Goal: Transaction & Acquisition: Purchase product/service

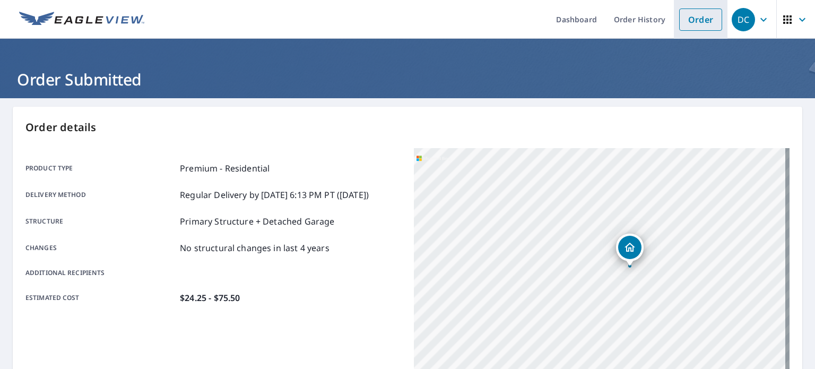
click at [702, 21] on link "Order" at bounding box center [700, 19] width 43 height 22
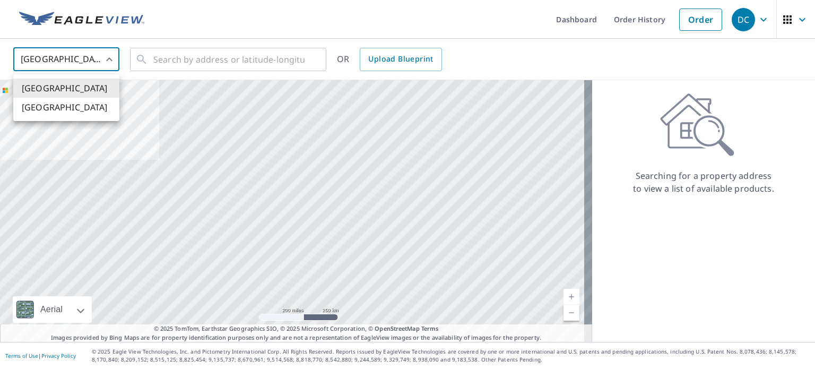
click at [85, 67] on body "DC DC Dashboard Order History Order DC [GEOGRAPHIC_DATA] US ​ ​ OR Upload Bluep…" at bounding box center [407, 184] width 815 height 369
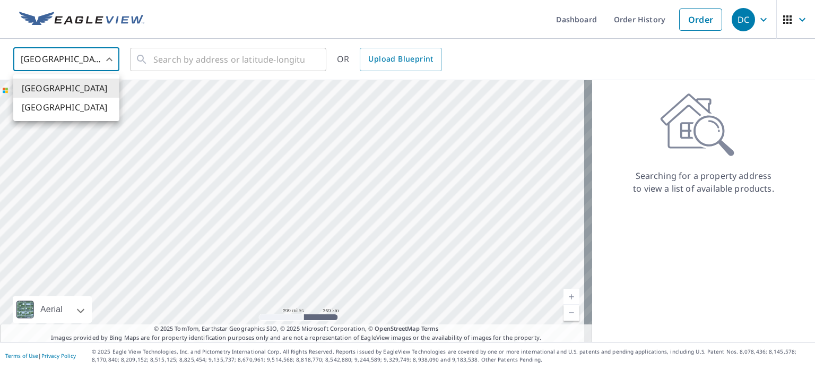
click at [70, 108] on li "[GEOGRAPHIC_DATA]" at bounding box center [66, 107] width 106 height 19
type input "CA"
click at [167, 63] on input "text" at bounding box center [228, 60] width 151 height 30
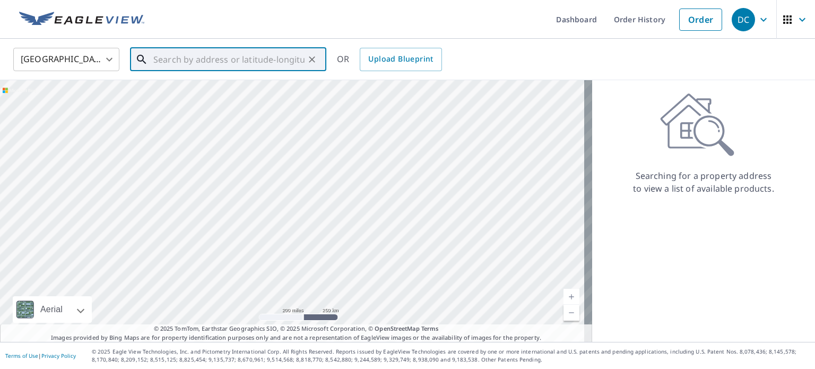
paste input "[STREET_ADDRESS][PERSON_NAME]"
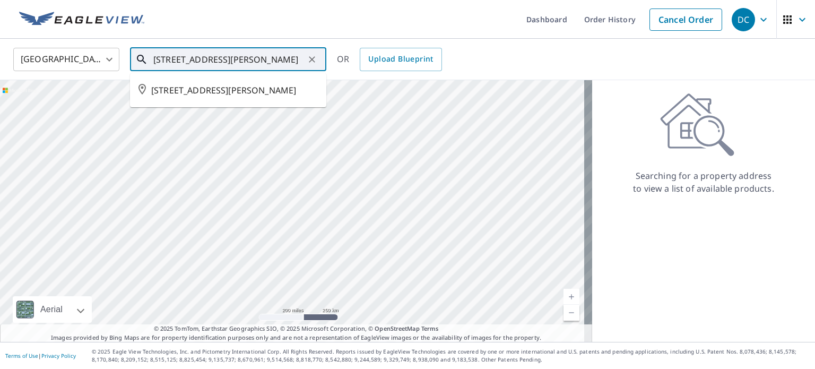
type input "[STREET_ADDRESS][PERSON_NAME]"
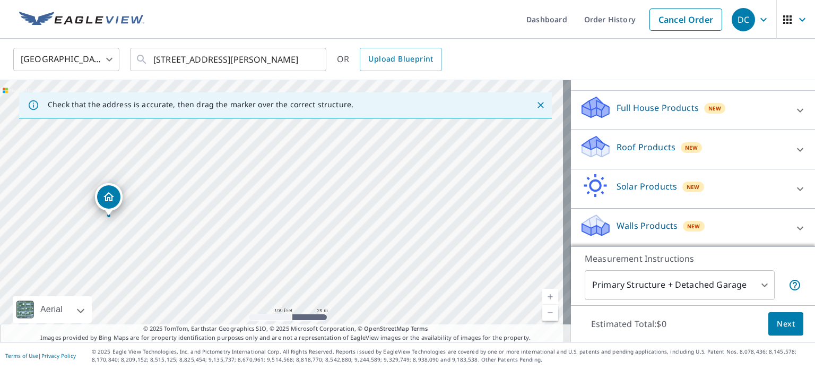
scroll to position [106, 0]
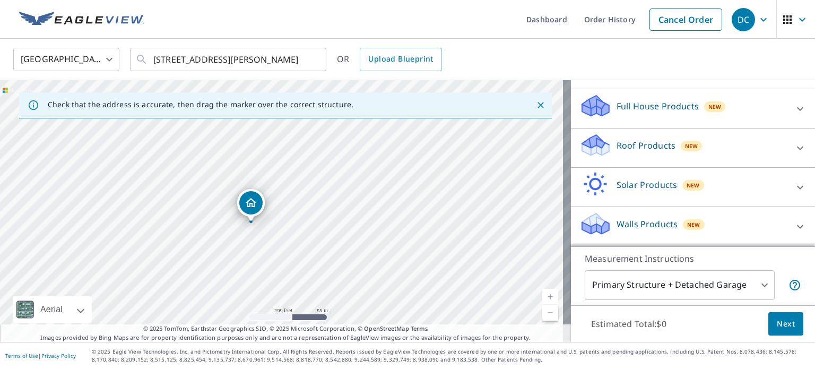
drag, startPoint x: 435, startPoint y: 257, endPoint x: 416, endPoint y: 208, distance: 52.2
click at [416, 208] on div "[STREET_ADDRESS][PERSON_NAME]" at bounding box center [285, 211] width 571 height 262
drag, startPoint x: 348, startPoint y: 241, endPoint x: 349, endPoint y: 303, distance: 62.1
click at [349, 303] on div "[STREET_ADDRESS][PERSON_NAME]" at bounding box center [285, 211] width 571 height 262
drag, startPoint x: 391, startPoint y: 262, endPoint x: 295, endPoint y: 159, distance: 140.8
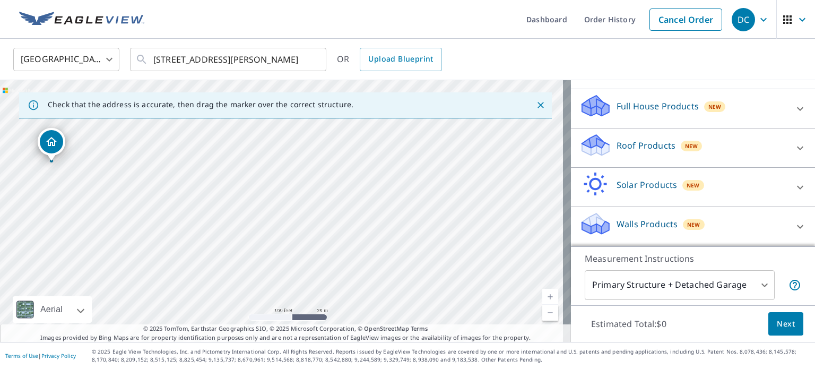
click at [295, 159] on div "[STREET_ADDRESS][PERSON_NAME]" at bounding box center [285, 211] width 571 height 262
drag, startPoint x: 367, startPoint y: 256, endPoint x: 364, endPoint y: 178, distance: 77.5
click at [364, 178] on div "[STREET_ADDRESS][PERSON_NAME]" at bounding box center [285, 211] width 571 height 262
drag, startPoint x: 367, startPoint y: 244, endPoint x: 204, endPoint y: 220, distance: 164.6
click at [204, 220] on div "[STREET_ADDRESS][PERSON_NAME]" at bounding box center [285, 211] width 571 height 262
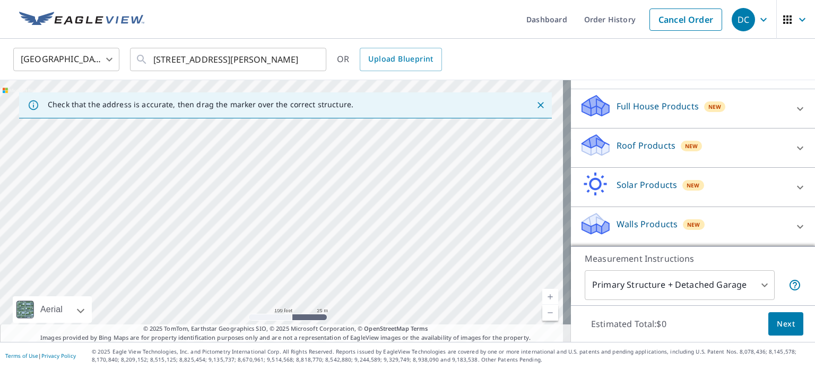
drag, startPoint x: 401, startPoint y: 203, endPoint x: 289, endPoint y: 265, distance: 127.7
click at [289, 265] on div "[STREET_ADDRESS][PERSON_NAME]" at bounding box center [285, 211] width 571 height 262
drag, startPoint x: 267, startPoint y: 200, endPoint x: 337, endPoint y: 288, distance: 112.5
click at [337, 288] on div "[STREET_ADDRESS][PERSON_NAME]" at bounding box center [285, 211] width 571 height 262
drag, startPoint x: 260, startPoint y: 222, endPoint x: 309, endPoint y: 255, distance: 58.4
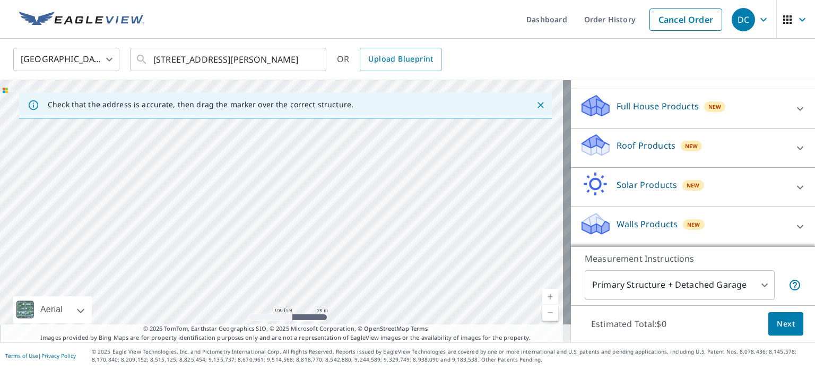
click at [309, 255] on div "[STREET_ADDRESS][PERSON_NAME]" at bounding box center [285, 211] width 571 height 262
drag, startPoint x: 231, startPoint y: 183, endPoint x: 335, endPoint y: 302, distance: 157.9
click at [335, 302] on div "[STREET_ADDRESS][PERSON_NAME]" at bounding box center [285, 211] width 571 height 262
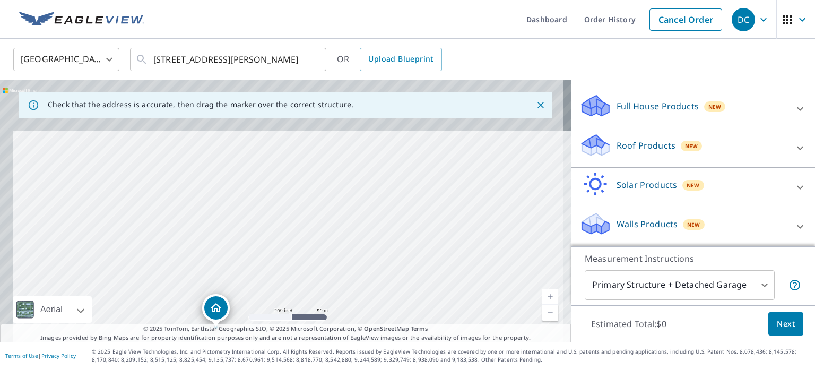
drag, startPoint x: 320, startPoint y: 207, endPoint x: 336, endPoint y: 283, distance: 76.9
click at [336, 283] on div "[STREET_ADDRESS][PERSON_NAME]" at bounding box center [285, 211] width 571 height 262
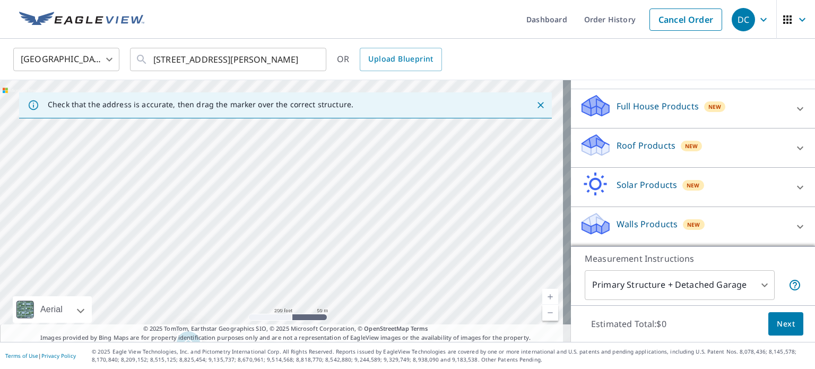
drag, startPoint x: 335, startPoint y: 207, endPoint x: 307, endPoint y: 241, distance: 44.1
click at [307, 241] on div "[STREET_ADDRESS][PERSON_NAME]" at bounding box center [285, 211] width 571 height 262
drag, startPoint x: 371, startPoint y: 214, endPoint x: 329, endPoint y: 226, distance: 43.5
click at [329, 226] on div "[STREET_ADDRESS][PERSON_NAME]" at bounding box center [285, 211] width 571 height 262
drag, startPoint x: 335, startPoint y: 209, endPoint x: 306, endPoint y: 289, distance: 85.4
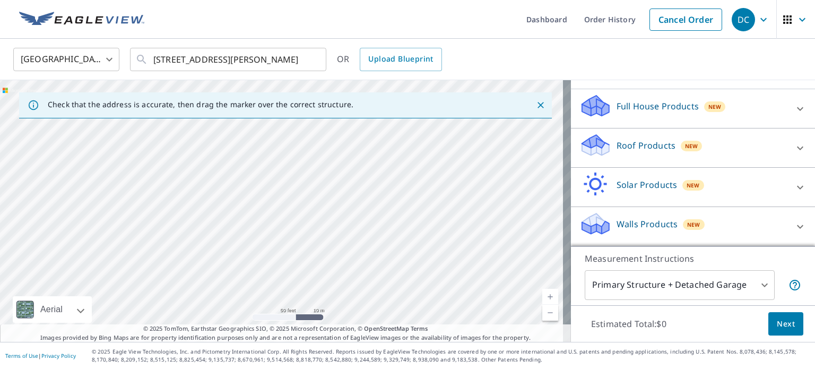
click at [306, 289] on div "[STREET_ADDRESS][PERSON_NAME]" at bounding box center [285, 211] width 571 height 262
drag, startPoint x: 303, startPoint y: 273, endPoint x: 365, endPoint y: 269, distance: 61.6
click at [365, 269] on div "[STREET_ADDRESS][PERSON_NAME]" at bounding box center [285, 211] width 571 height 262
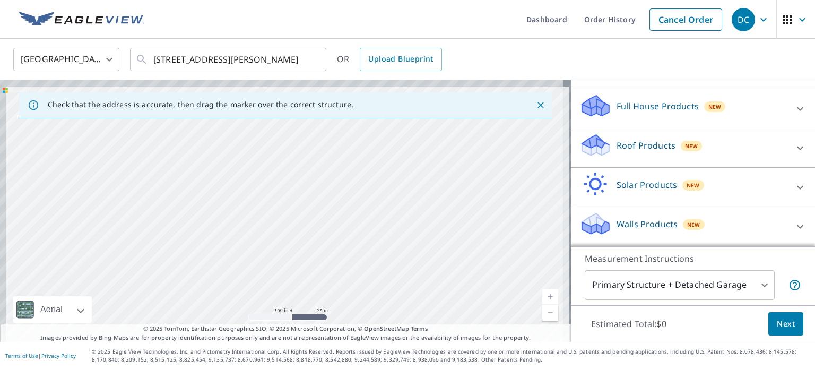
drag, startPoint x: 299, startPoint y: 215, endPoint x: 340, endPoint y: 280, distance: 75.8
click at [340, 280] on div "[STREET_ADDRESS][PERSON_NAME]" at bounding box center [285, 211] width 571 height 262
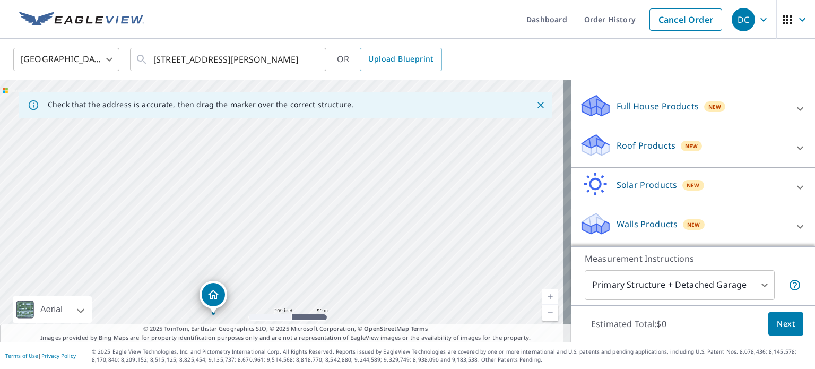
drag, startPoint x: 362, startPoint y: 273, endPoint x: 320, endPoint y: 147, distance: 132.0
click at [320, 146] on div "[STREET_ADDRESS][PERSON_NAME]" at bounding box center [285, 211] width 571 height 262
drag, startPoint x: 220, startPoint y: 277, endPoint x: 260, endPoint y: 156, distance: 127.5
drag, startPoint x: 318, startPoint y: 217, endPoint x: 291, endPoint y: 255, distance: 45.9
click at [291, 255] on div "[STREET_ADDRESS][PERSON_NAME]" at bounding box center [285, 211] width 571 height 262
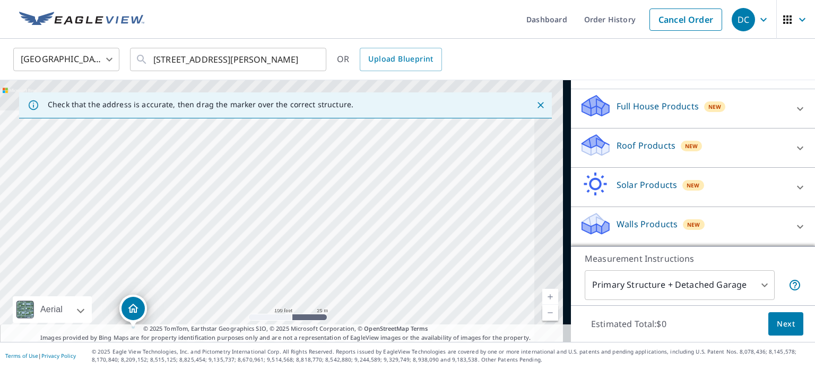
drag, startPoint x: 331, startPoint y: 201, endPoint x: 246, endPoint y: 287, distance: 121.2
click at [246, 287] on div "[STREET_ADDRESS][PERSON_NAME]" at bounding box center [285, 211] width 571 height 262
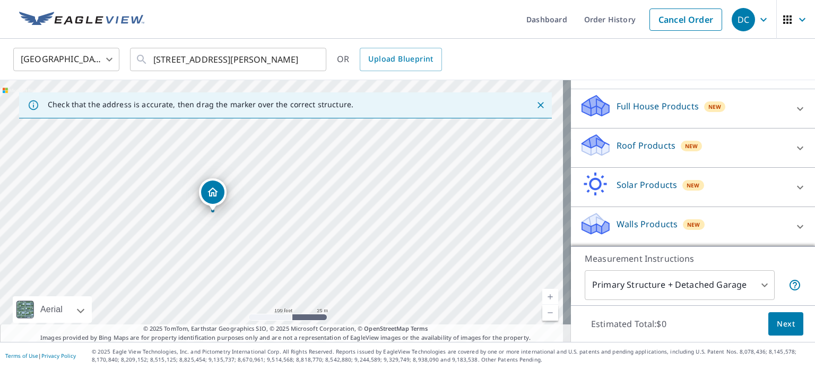
drag, startPoint x: 130, startPoint y: 307, endPoint x: 210, endPoint y: 190, distance: 141.1
drag, startPoint x: 399, startPoint y: 240, endPoint x: 330, endPoint y: 210, distance: 75.8
click at [330, 210] on div "[STREET_ADDRESS][PERSON_NAME]" at bounding box center [285, 211] width 571 height 262
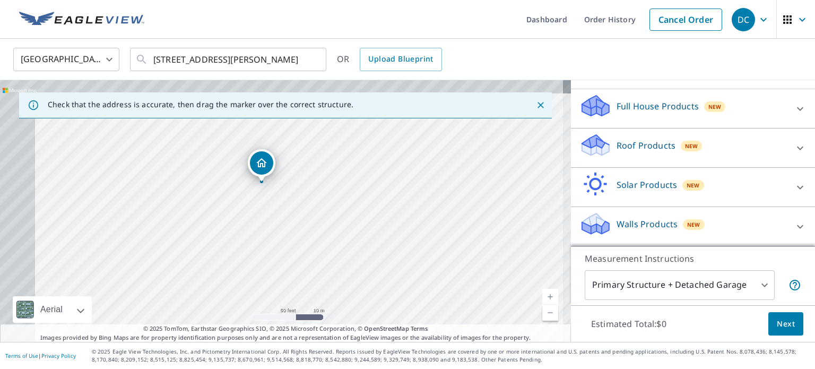
drag, startPoint x: 219, startPoint y: 201, endPoint x: 323, endPoint y: 236, distance: 109.4
click at [323, 236] on div "[STREET_ADDRESS][PERSON_NAME]" at bounding box center [285, 211] width 571 height 262
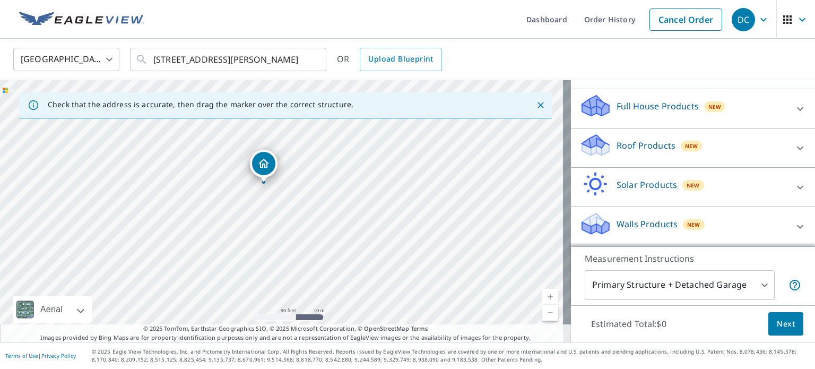
click at [629, 152] on p "Roof Products" at bounding box center [645, 145] width 59 height 13
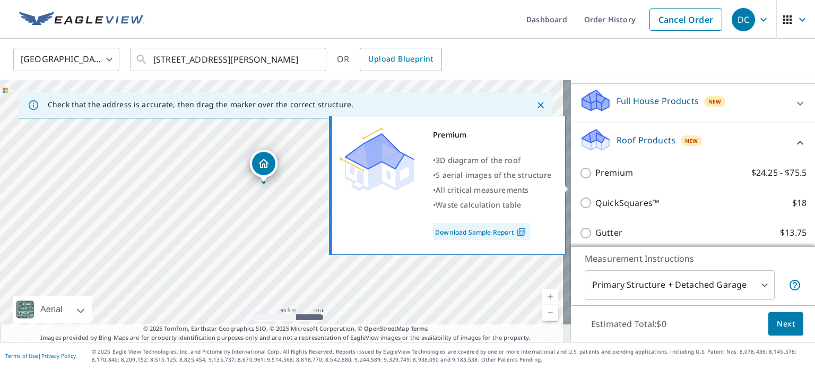
click at [613, 179] on p "Premium" at bounding box center [614, 172] width 38 height 13
click at [595, 179] on input "Premium $24.25 - $75.5" at bounding box center [587, 173] width 16 height 13
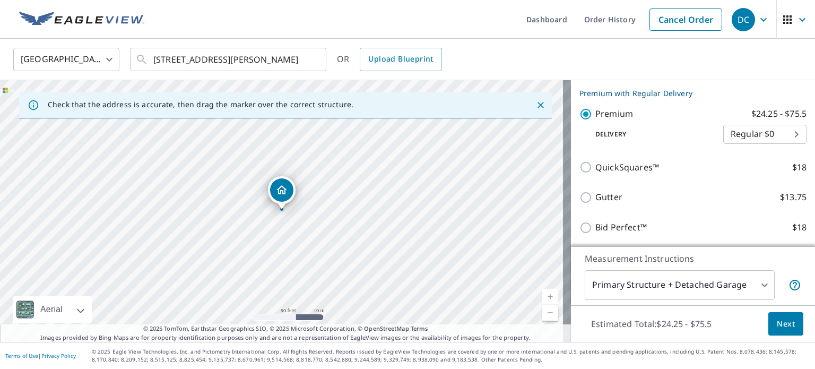
scroll to position [172, 0]
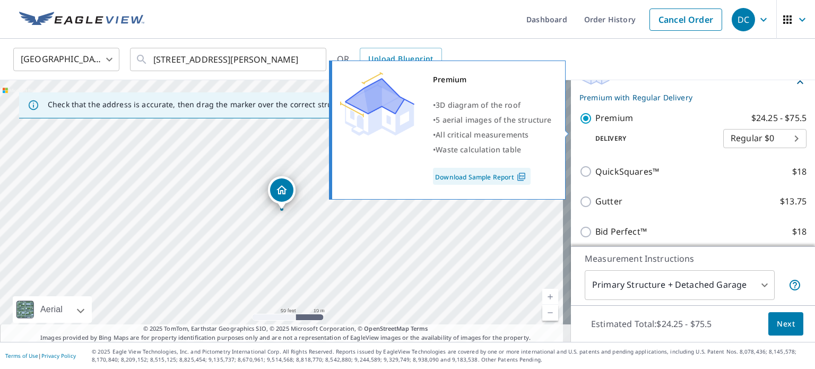
click at [579, 125] on input "Premium $24.25 - $75.5" at bounding box center [587, 118] width 16 height 13
checkbox input "false"
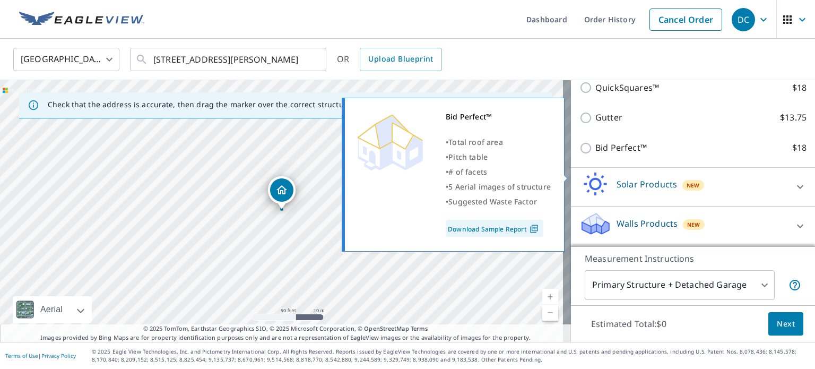
scroll to position [232, 0]
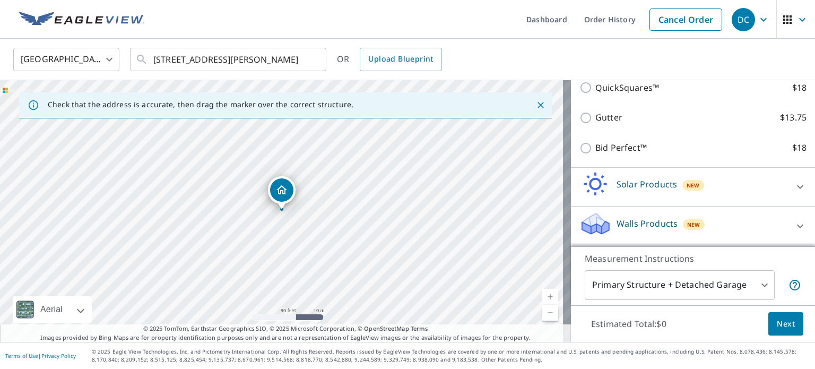
click at [637, 220] on p "Walls Products" at bounding box center [646, 223] width 61 height 13
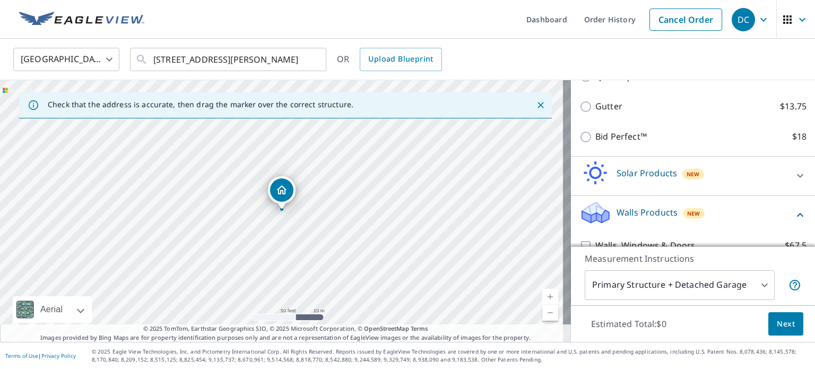
scroll to position [292, 0]
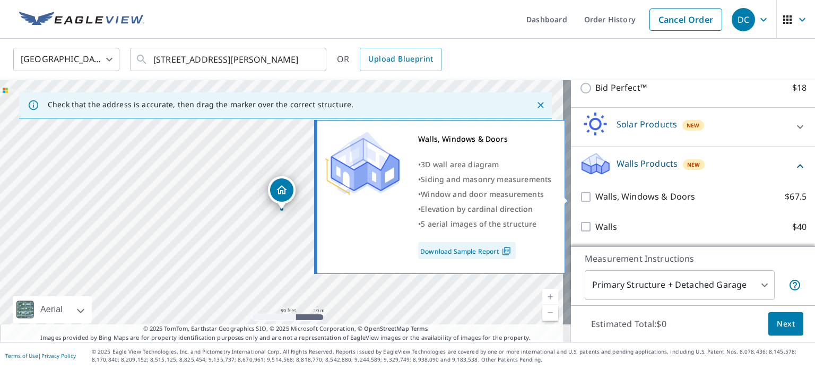
click at [628, 197] on p "Walls, Windows & Doors" at bounding box center [645, 196] width 100 height 13
click at [595, 197] on input "Walls, Windows & Doors $67.5" at bounding box center [587, 196] width 16 height 13
checkbox input "true"
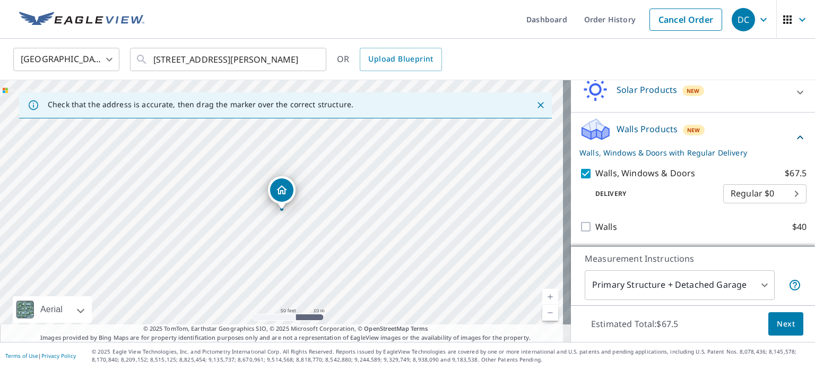
scroll to position [327, 0]
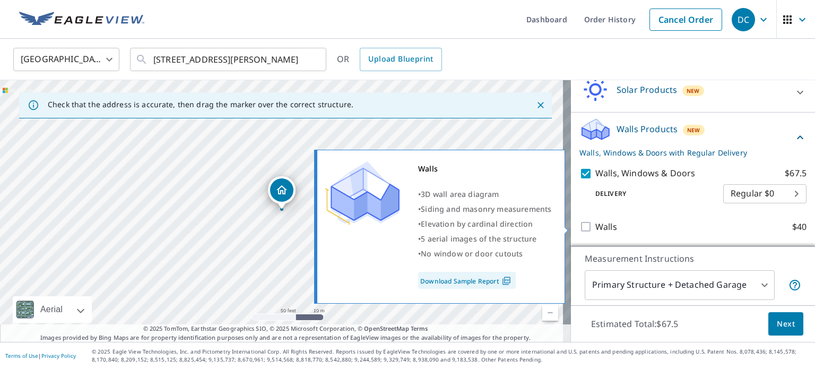
click at [579, 229] on input "Walls $40" at bounding box center [587, 226] width 16 height 13
checkbox input "true"
checkbox input "false"
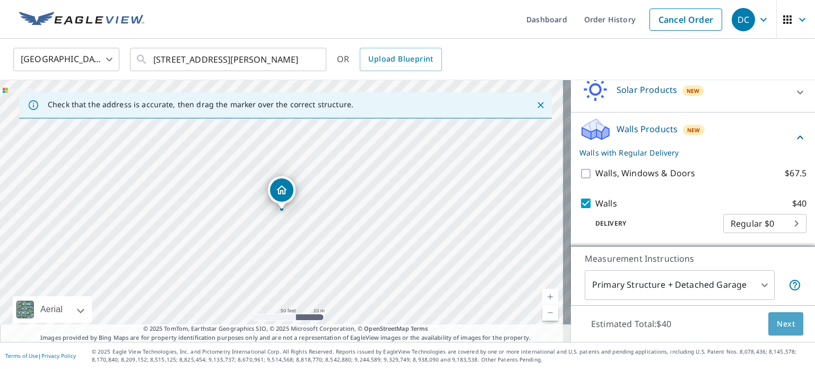
click at [781, 325] on span "Next" at bounding box center [786, 323] width 18 height 13
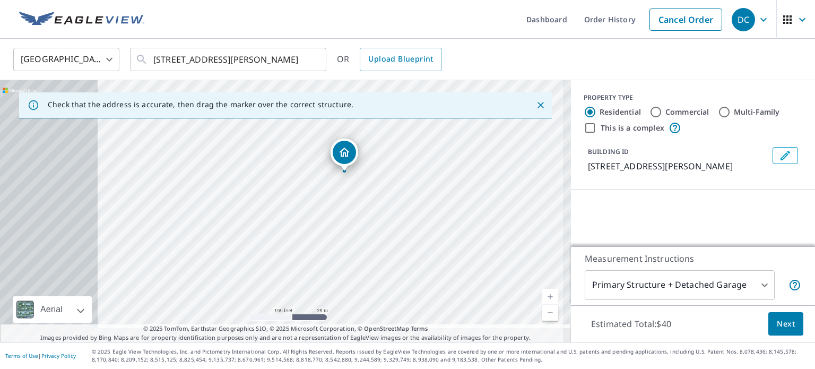
click at [488, 198] on div "[STREET_ADDRESS][PERSON_NAME]" at bounding box center [285, 211] width 571 height 262
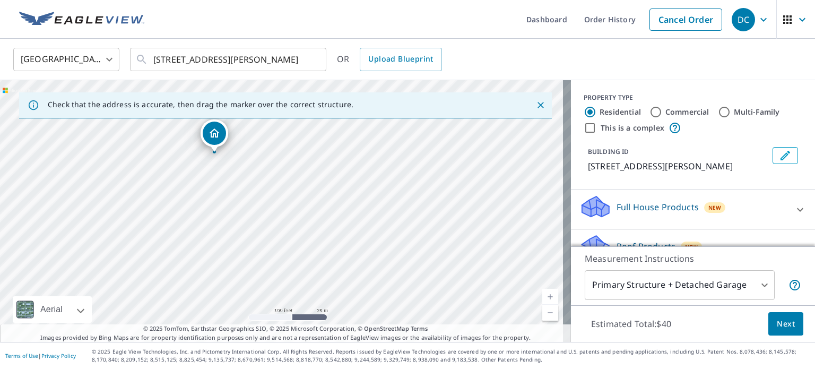
drag, startPoint x: 421, startPoint y: 235, endPoint x: 533, endPoint y: 203, distance: 116.4
click at [533, 203] on div "[STREET_ADDRESS][PERSON_NAME]" at bounding box center [285, 211] width 571 height 262
drag, startPoint x: 385, startPoint y: 171, endPoint x: 369, endPoint y: 151, distance: 25.4
click at [369, 151] on div "[STREET_ADDRESS][PERSON_NAME]" at bounding box center [285, 211] width 571 height 262
drag, startPoint x: 415, startPoint y: 239, endPoint x: 434, endPoint y: 256, distance: 25.6
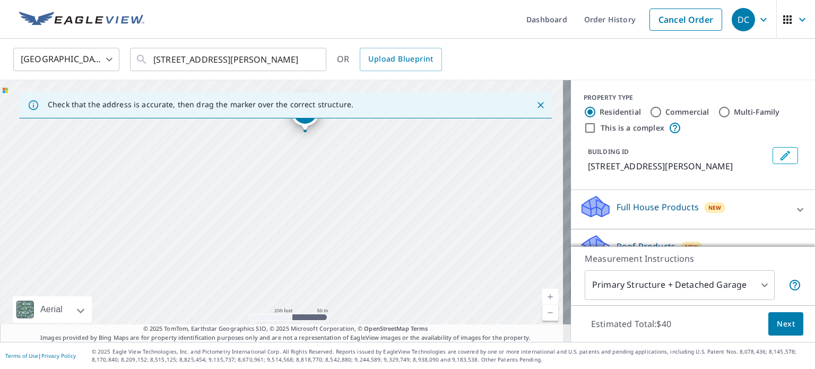
click at [454, 282] on div "[STREET_ADDRESS][PERSON_NAME]" at bounding box center [285, 211] width 571 height 262
drag, startPoint x: 398, startPoint y: 197, endPoint x: 399, endPoint y: 264, distance: 67.4
click at [399, 263] on div "[STREET_ADDRESS][PERSON_NAME]" at bounding box center [285, 211] width 571 height 262
click at [327, 222] on div "[STREET_ADDRESS][PERSON_NAME]" at bounding box center [285, 211] width 571 height 262
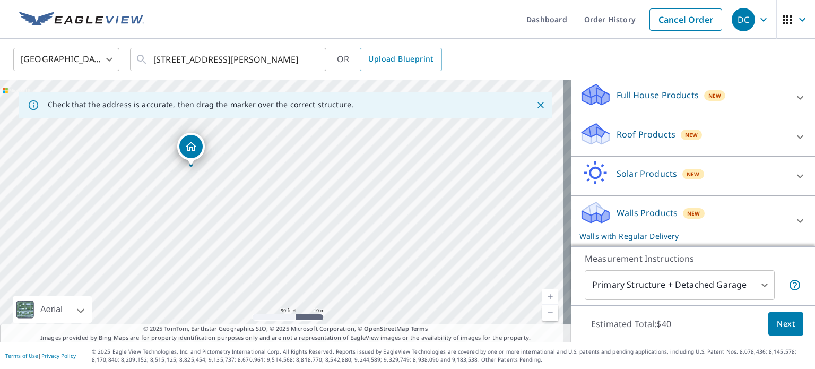
scroll to position [124, 0]
click at [646, 212] on p "Walls Products" at bounding box center [646, 212] width 61 height 13
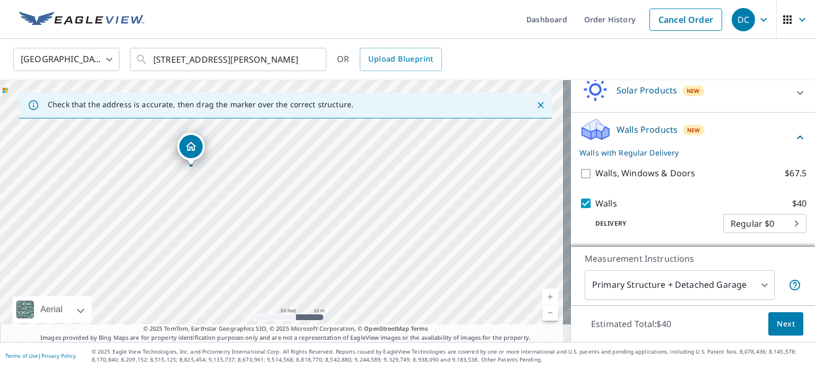
scroll to position [207, 0]
click at [783, 325] on span "Next" at bounding box center [786, 323] width 18 height 13
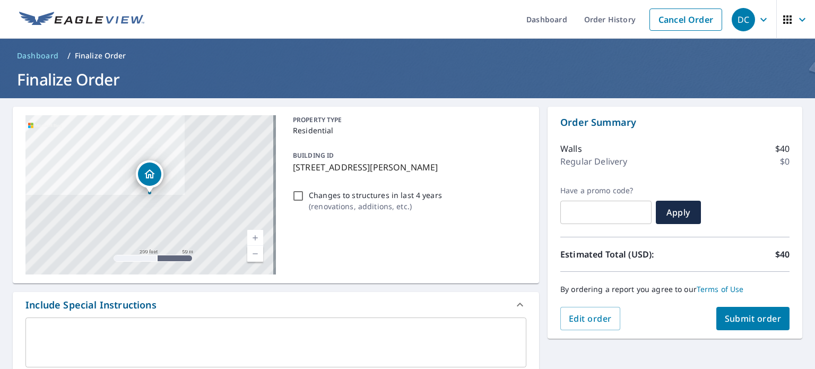
click at [189, 175] on div "[STREET_ADDRESS][PERSON_NAME]" at bounding box center [150, 194] width 250 height 159
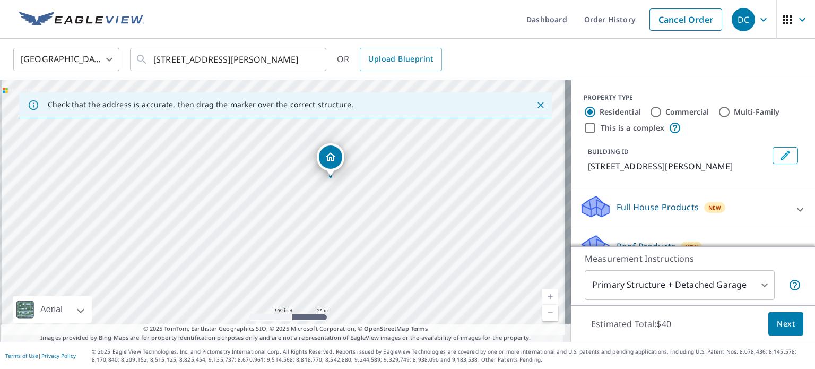
drag, startPoint x: 250, startPoint y: 232, endPoint x: 299, endPoint y: 199, distance: 58.9
click at [299, 199] on div "[STREET_ADDRESS][PERSON_NAME]" at bounding box center [285, 211] width 571 height 262
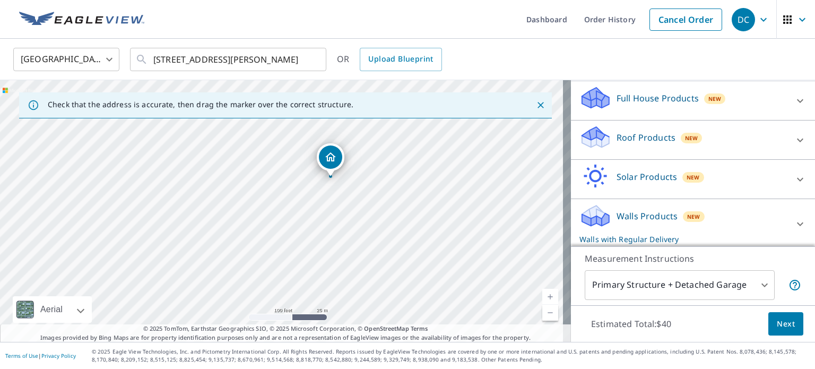
scroll to position [124, 0]
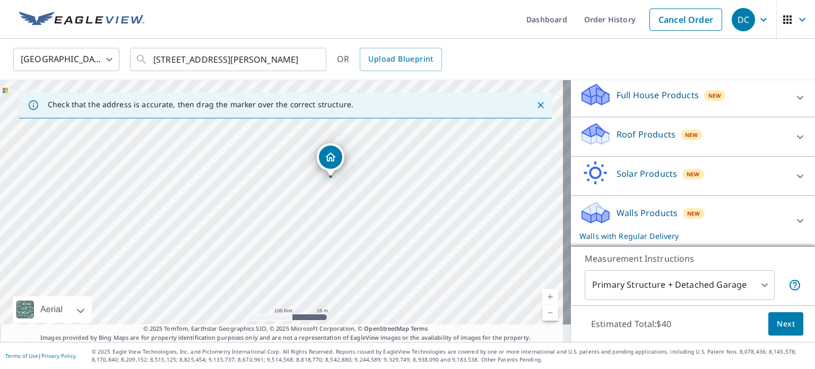
click at [607, 214] on div "Walls Products New Walls with Regular Delivery" at bounding box center [683, 220] width 208 height 41
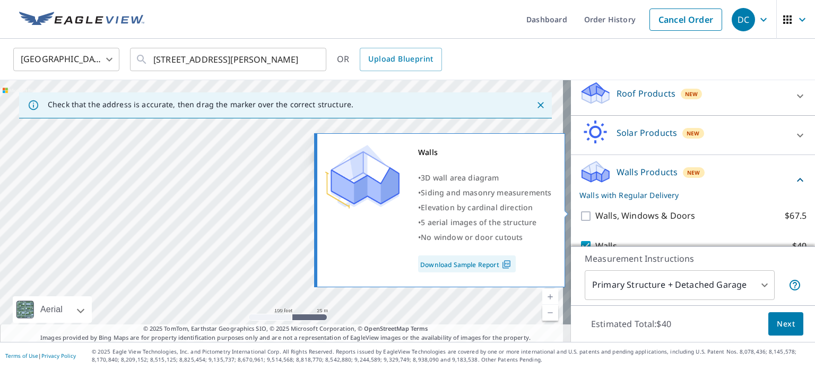
scroll to position [207, 0]
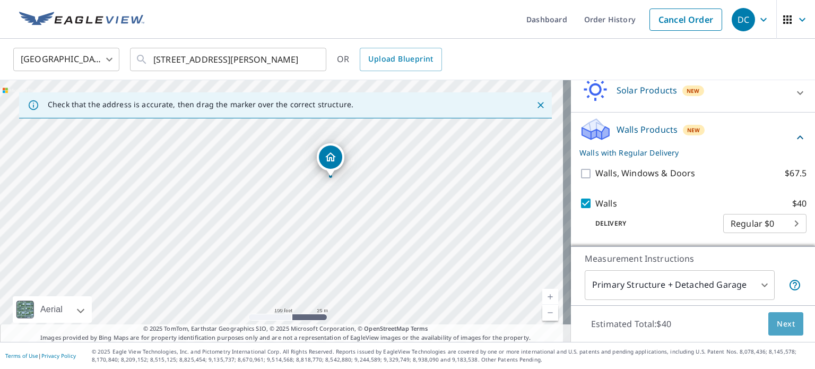
click at [777, 326] on span "Next" at bounding box center [786, 323] width 18 height 13
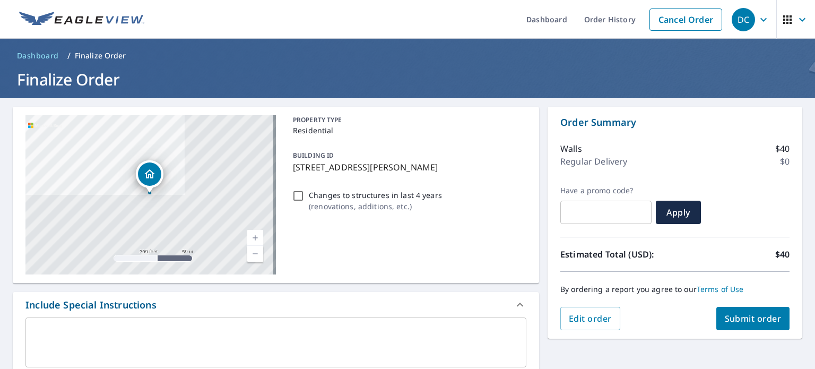
click at [762, 320] on span "Submit order" at bounding box center [753, 318] width 57 height 12
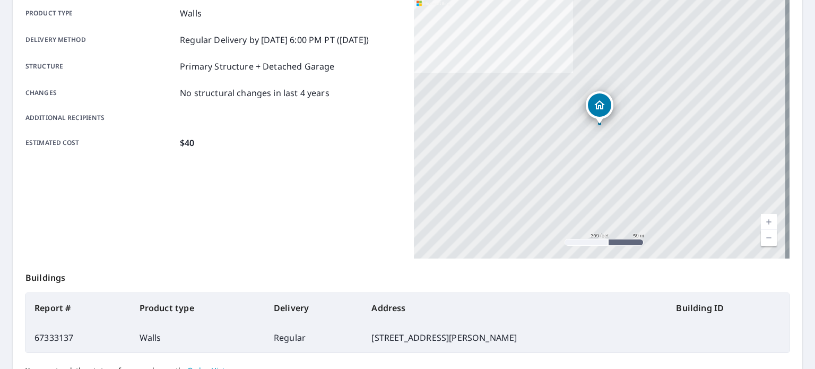
scroll to position [16, 0]
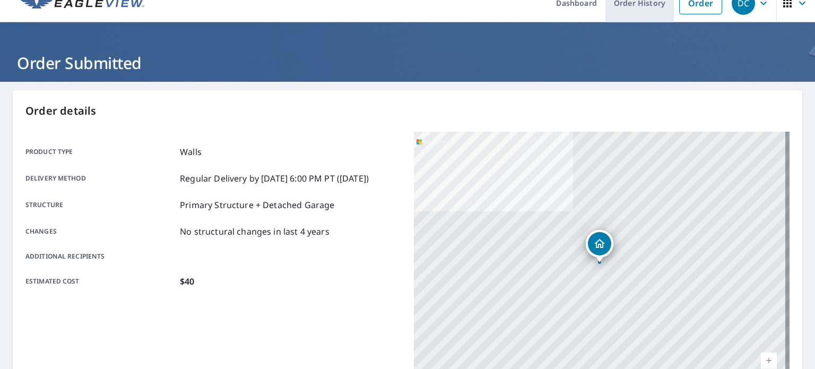
click at [621, 4] on link "Order History" at bounding box center [639, 3] width 68 height 39
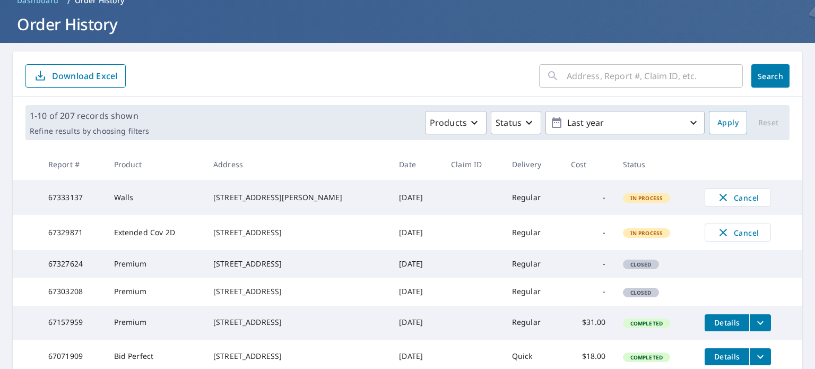
scroll to position [56, 0]
drag, startPoint x: 319, startPoint y: 281, endPoint x: 219, endPoint y: 258, distance: 103.5
click at [219, 258] on td "[STREET_ADDRESS]" at bounding box center [298, 263] width 186 height 28
drag, startPoint x: 585, startPoint y: 271, endPoint x: 320, endPoint y: 260, distance: 264.4
click at [584, 271] on td "-" at bounding box center [588, 263] width 52 height 28
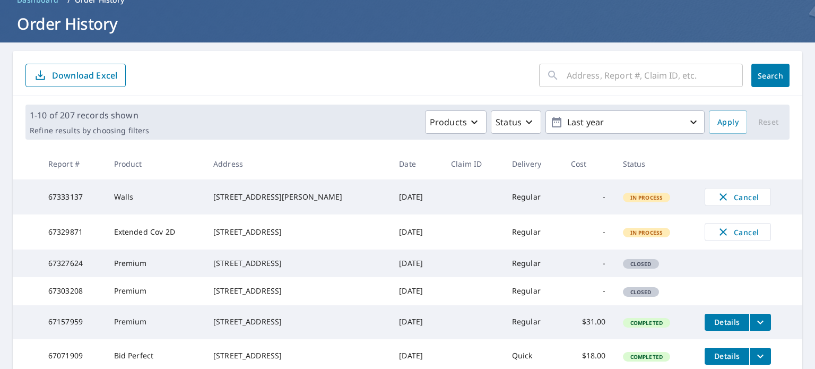
scroll to position [42, 0]
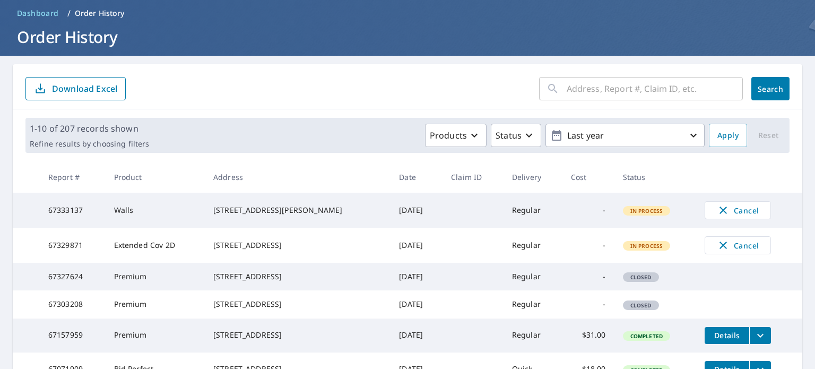
drag, startPoint x: 207, startPoint y: 242, endPoint x: 316, endPoint y: 254, distance: 108.8
click at [316, 254] on td "[STREET_ADDRESS]" at bounding box center [298, 245] width 186 height 35
copy div "[STREET_ADDRESS]"
